Goal: Use online tool/utility

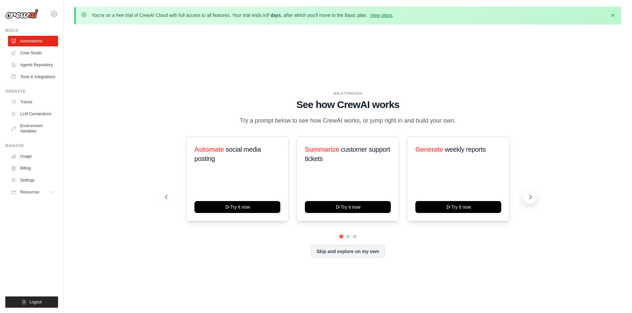
click at [533, 198] on icon at bounding box center [530, 197] width 7 height 7
click at [530, 198] on icon at bounding box center [530, 197] width 7 height 7
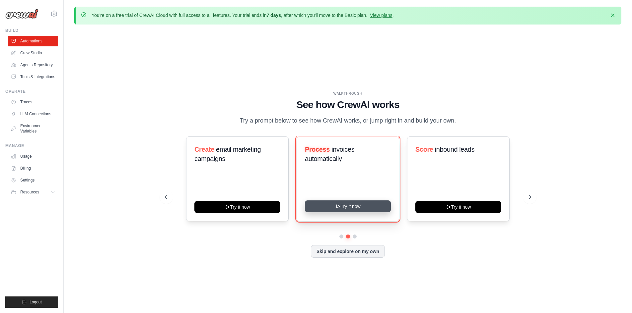
click at [362, 209] on button "Try it now" at bounding box center [348, 207] width 86 height 12
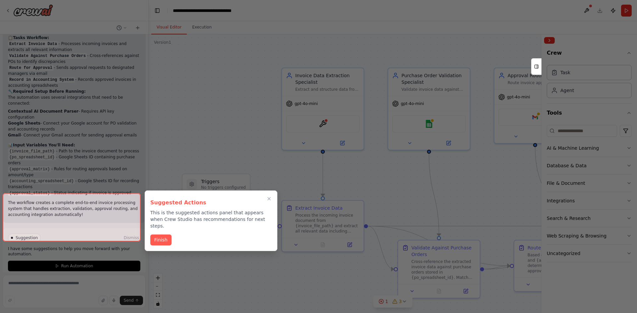
scroll to position [496, 0]
